Goal: Task Accomplishment & Management: Book appointment/travel/reservation

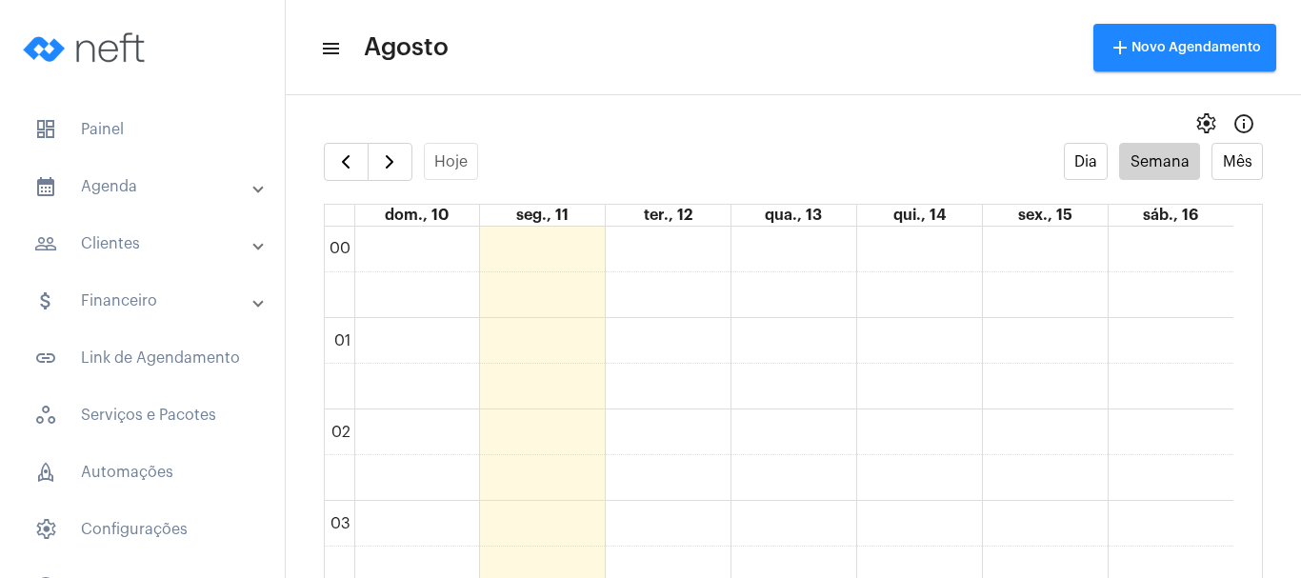
scroll to position [550, 0]
click at [381, 154] on span "button" at bounding box center [389, 162] width 23 height 23
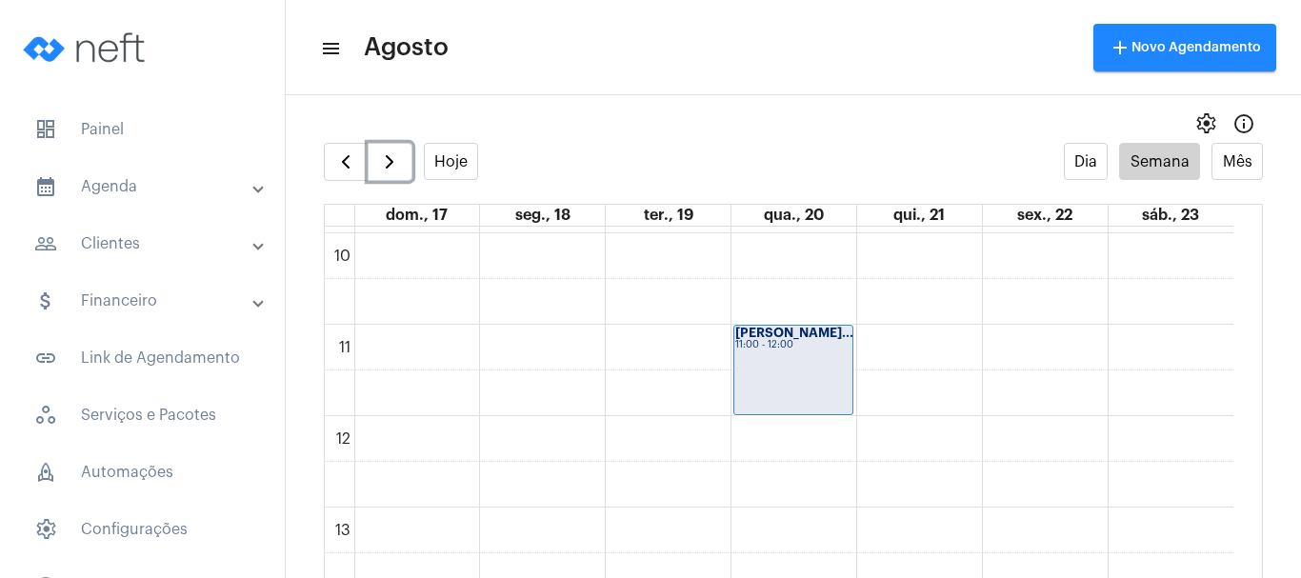
scroll to position [931, 0]
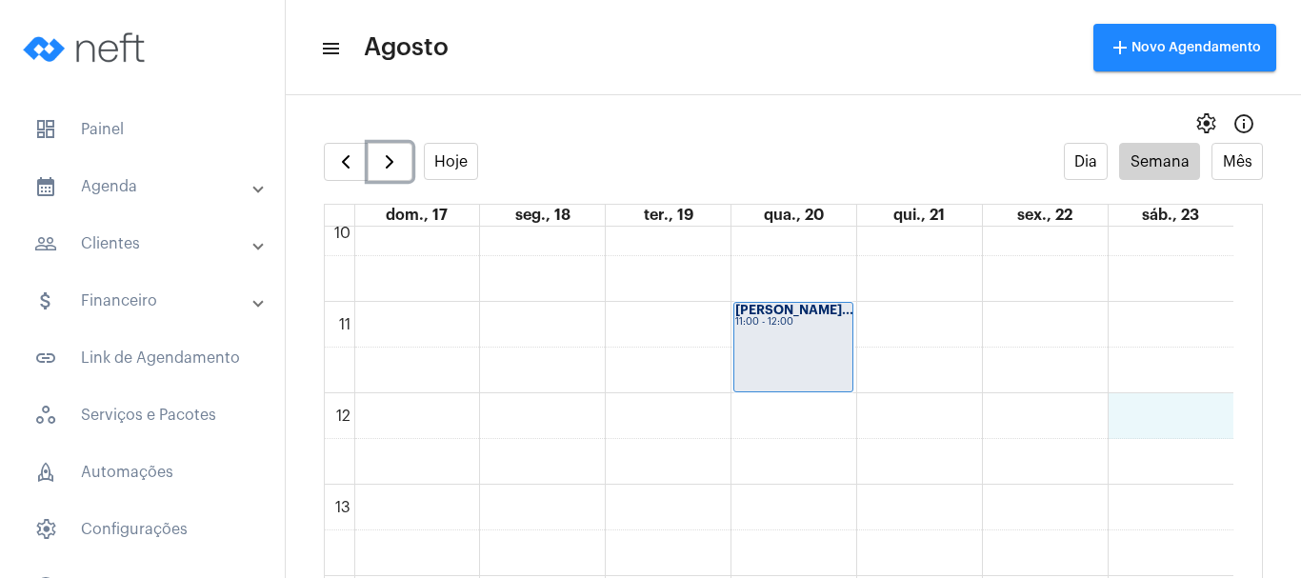
click at [1154, 422] on div "00 01 02 03 04 05 06 07 08 09 10 11 12 13 14 15 16 17 18 19 20 21 22 23 [PERSON…" at bounding box center [779, 393] width 909 height 2195
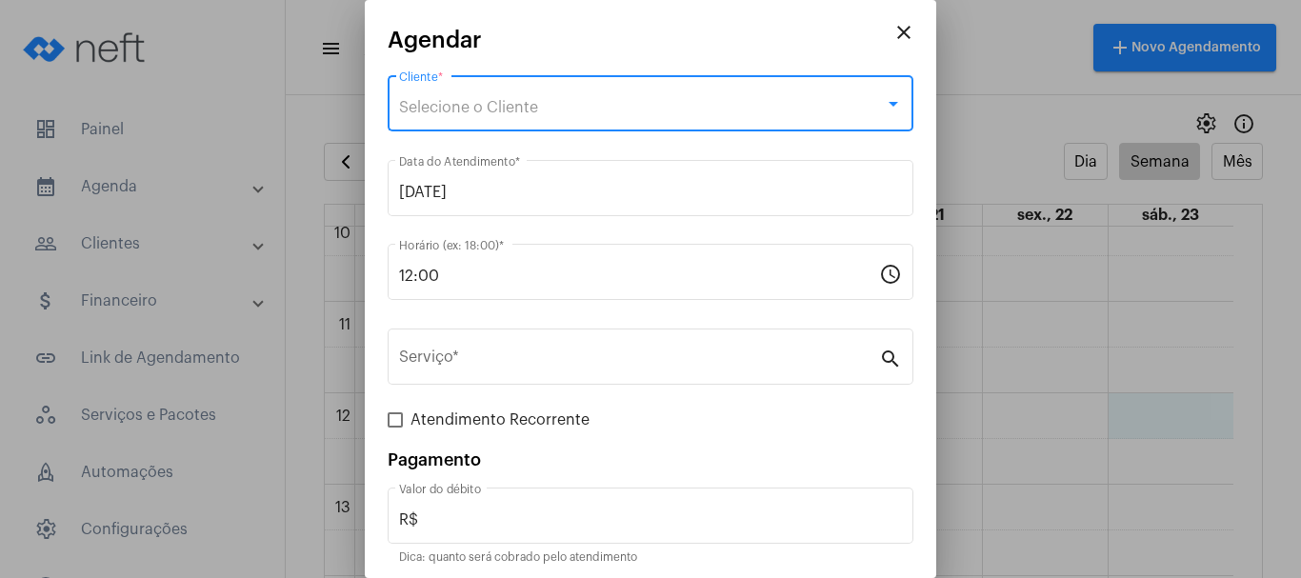
click at [427, 99] on div "Selecione o Cliente" at bounding box center [642, 107] width 486 height 17
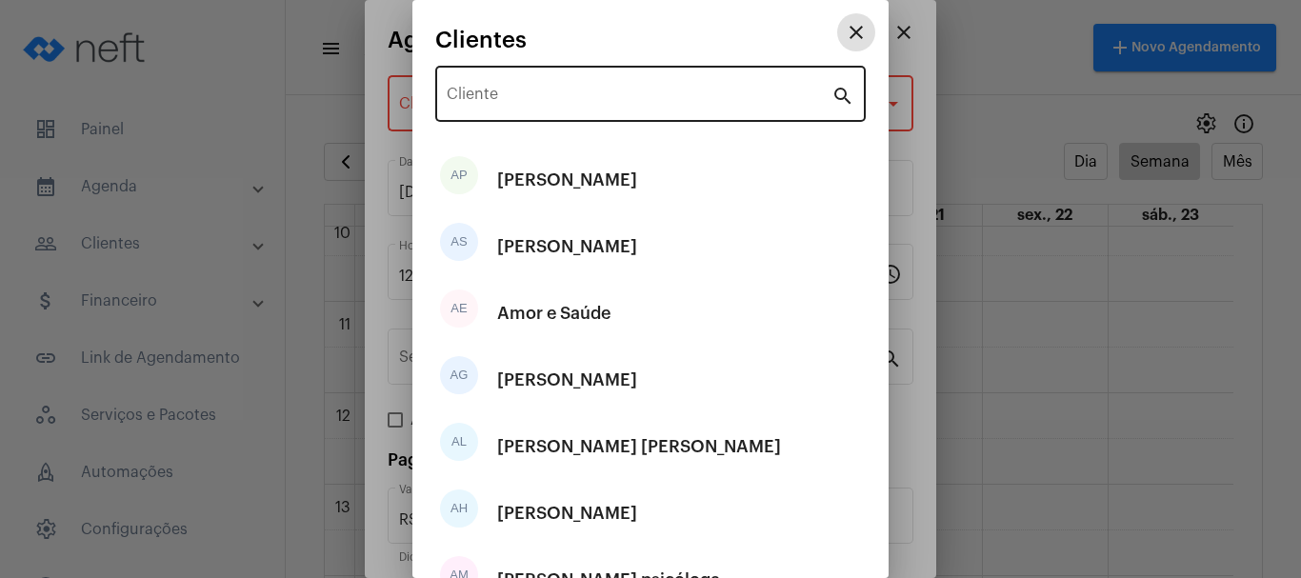
click at [546, 103] on input "Cliente" at bounding box center [639, 98] width 385 height 17
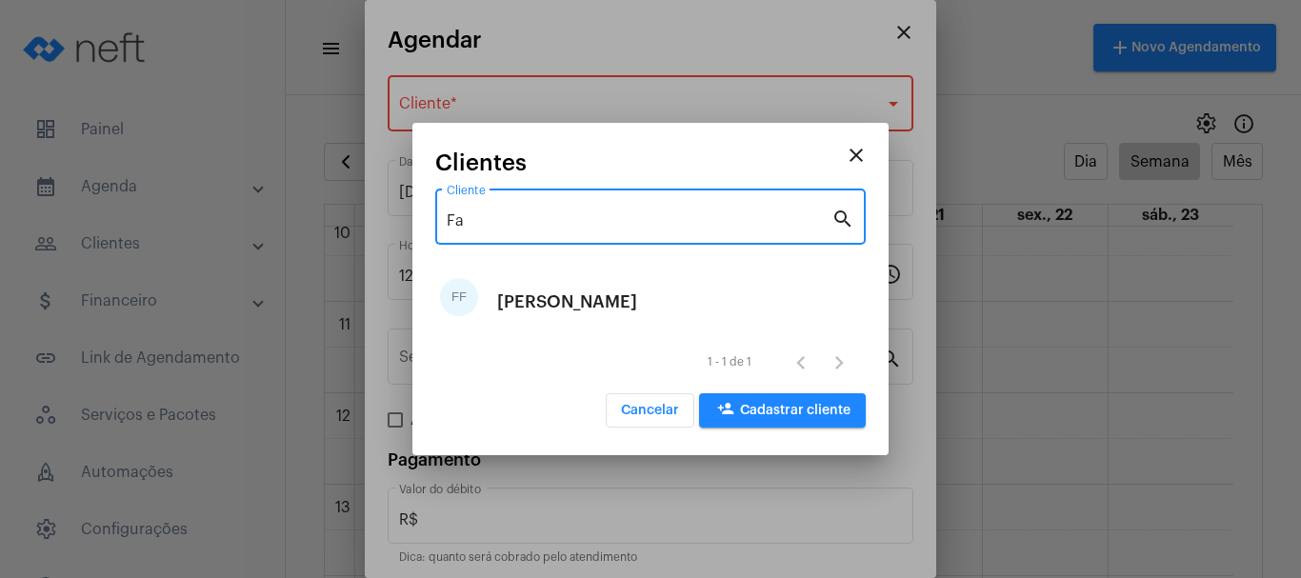
type input "F"
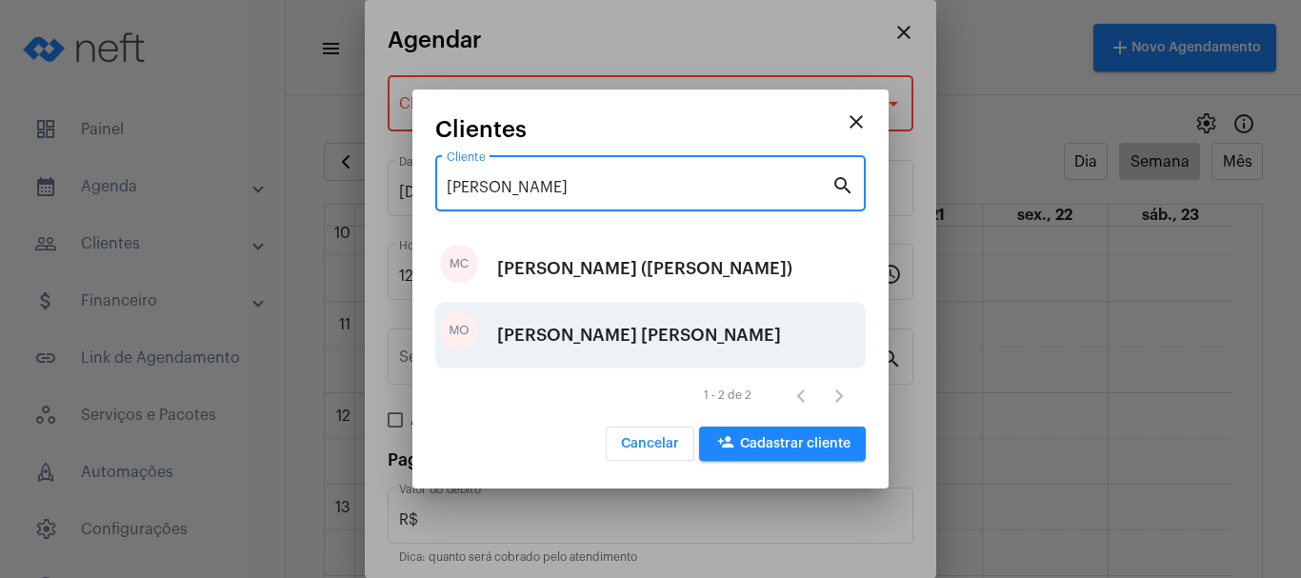
type input "[PERSON_NAME]"
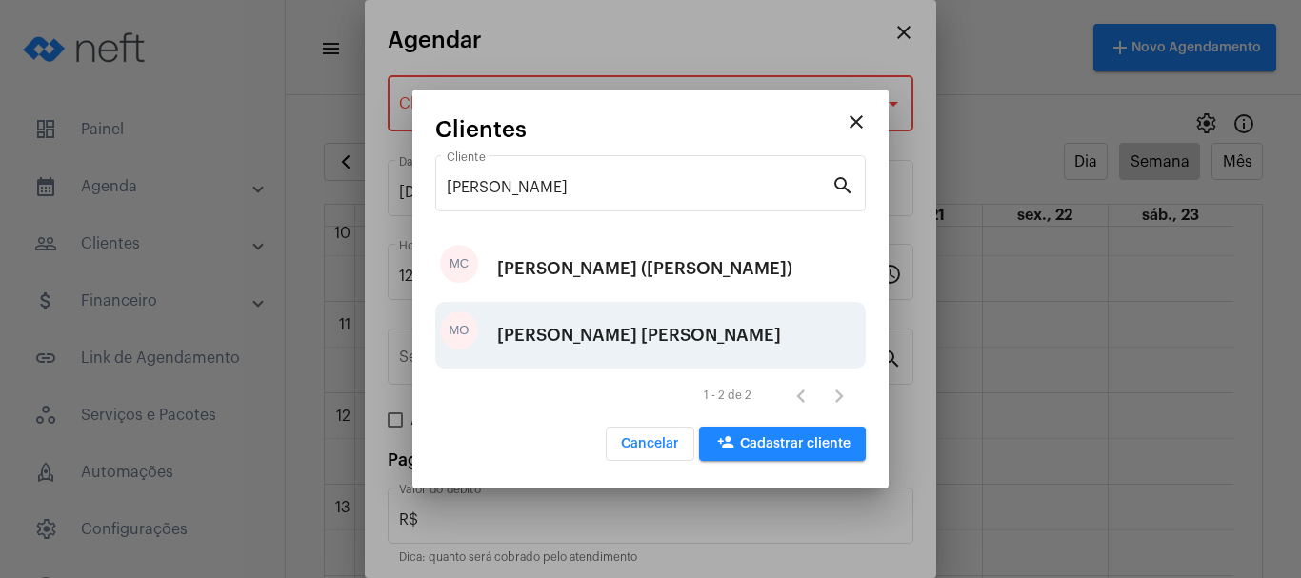
click at [539, 328] on div "[PERSON_NAME] [PERSON_NAME]" at bounding box center [639, 335] width 284 height 57
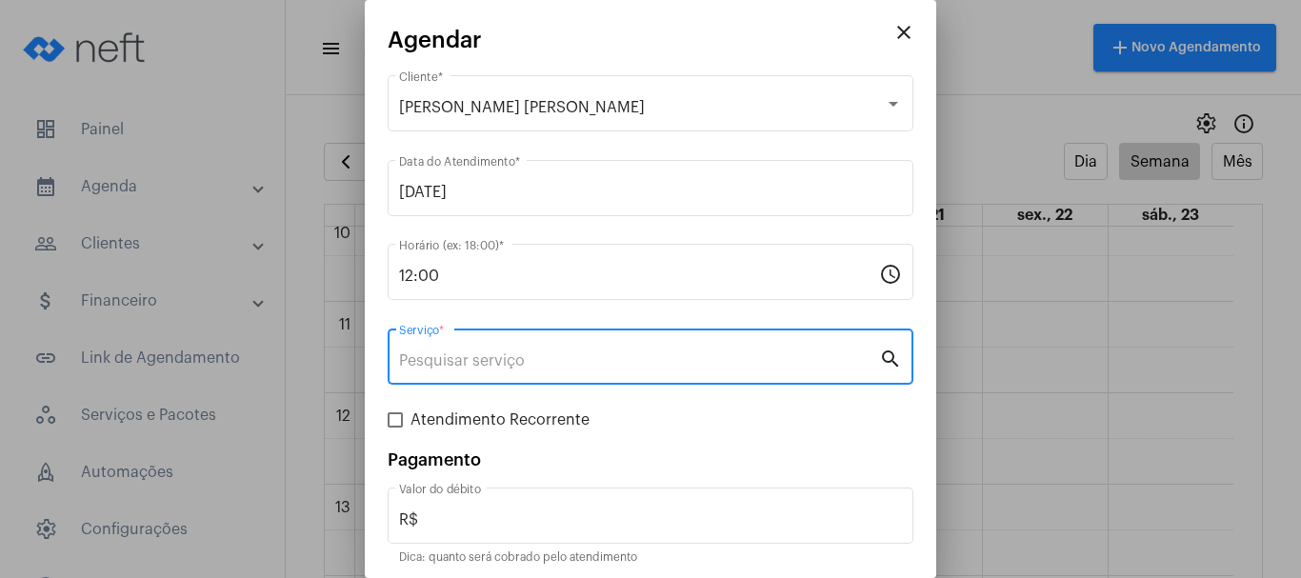
click at [464, 360] on input "Serviço *" at bounding box center [639, 360] width 480 height 17
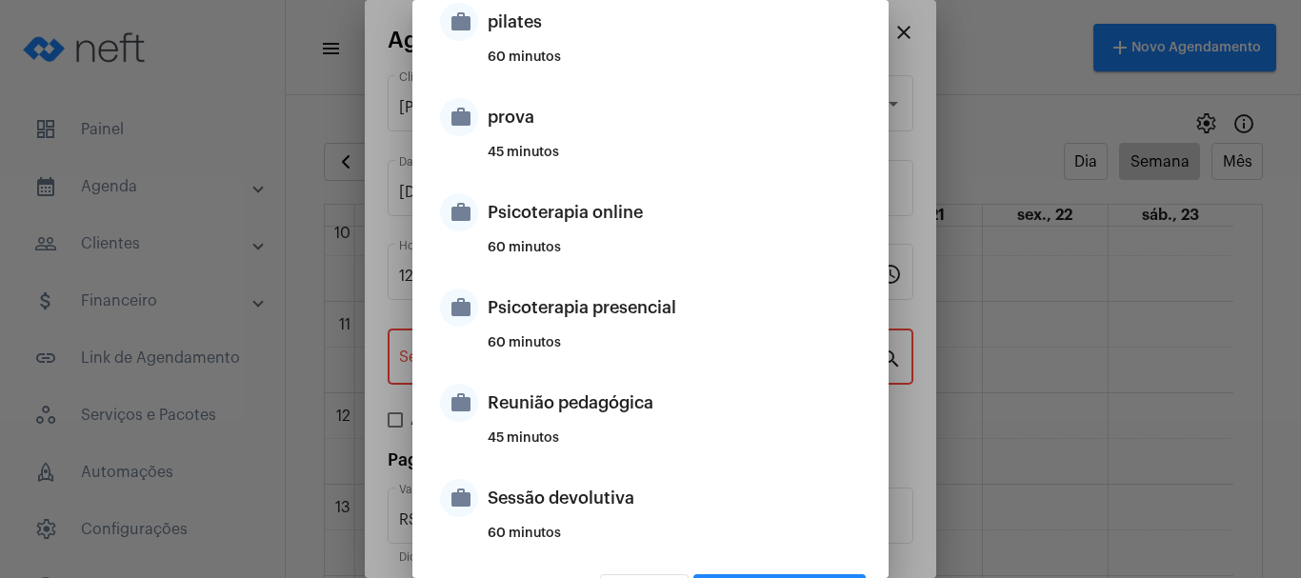
scroll to position [1217, 0]
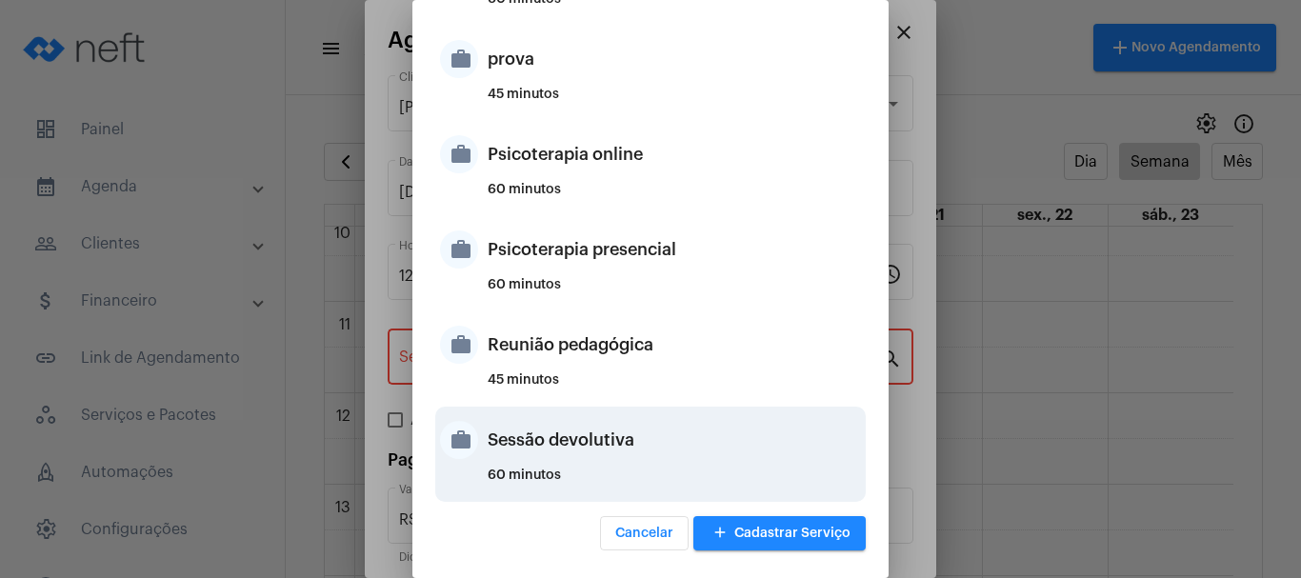
click at [583, 438] on div "Sessão devolutiva" at bounding box center [674, 440] width 373 height 57
type input "Sessão devolutiva"
type input "R$ 0"
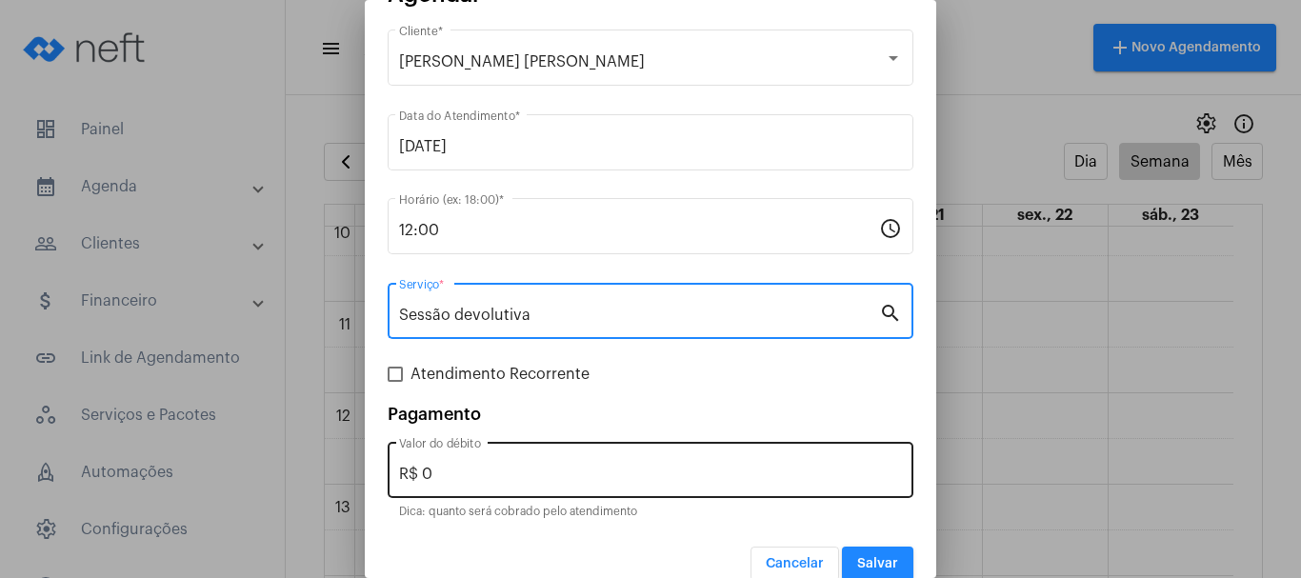
scroll to position [71, 0]
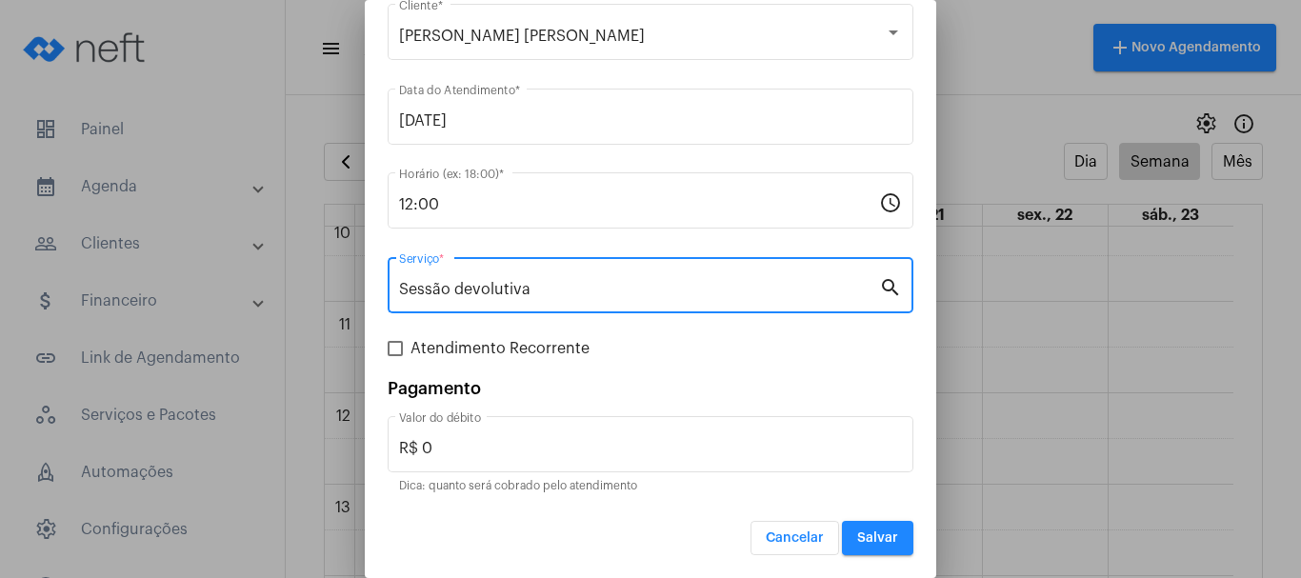
click at [879, 538] on span "Salvar" at bounding box center [877, 538] width 41 height 13
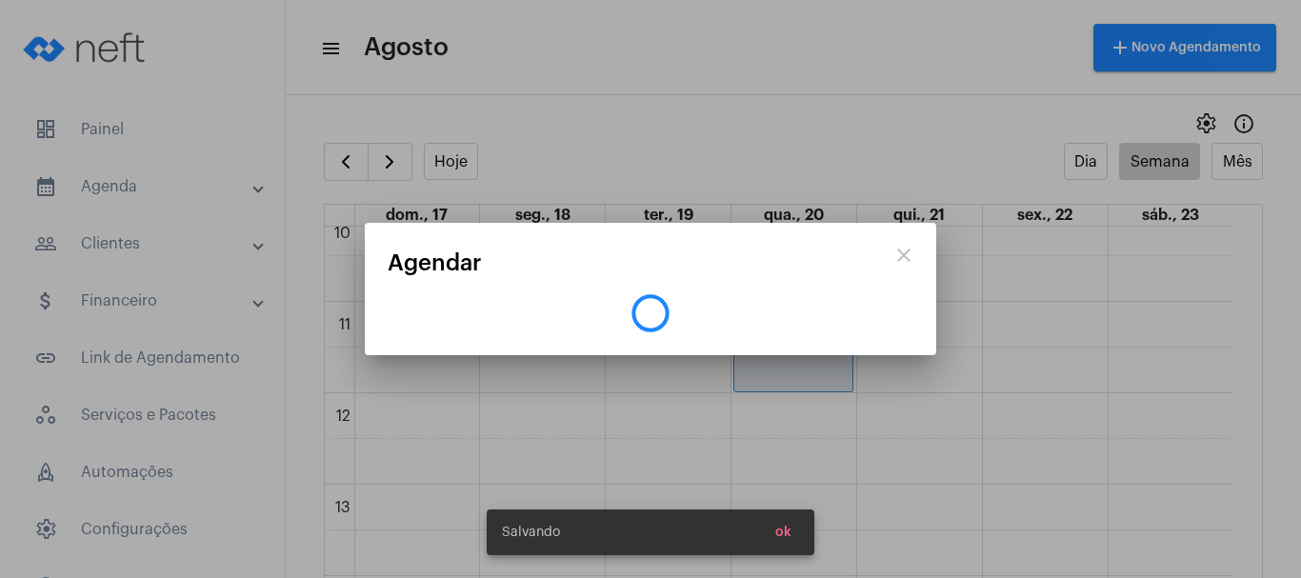
scroll to position [0, 0]
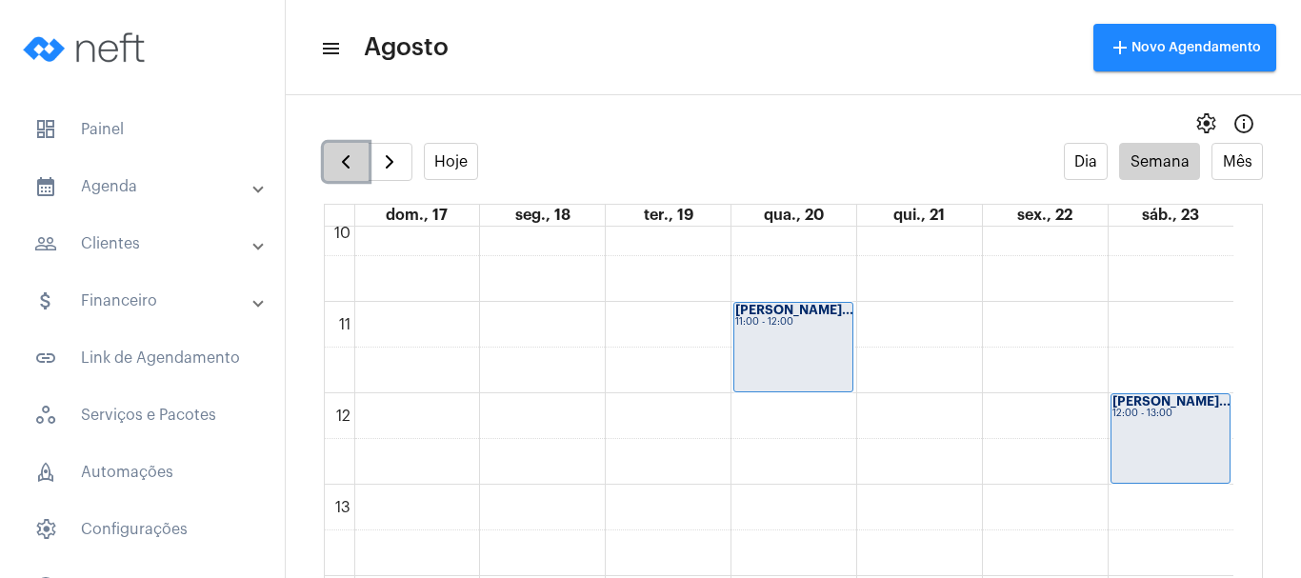
click at [345, 167] on span "button" at bounding box center [345, 162] width 23 height 23
